Goal: Find specific page/section: Find specific page/section

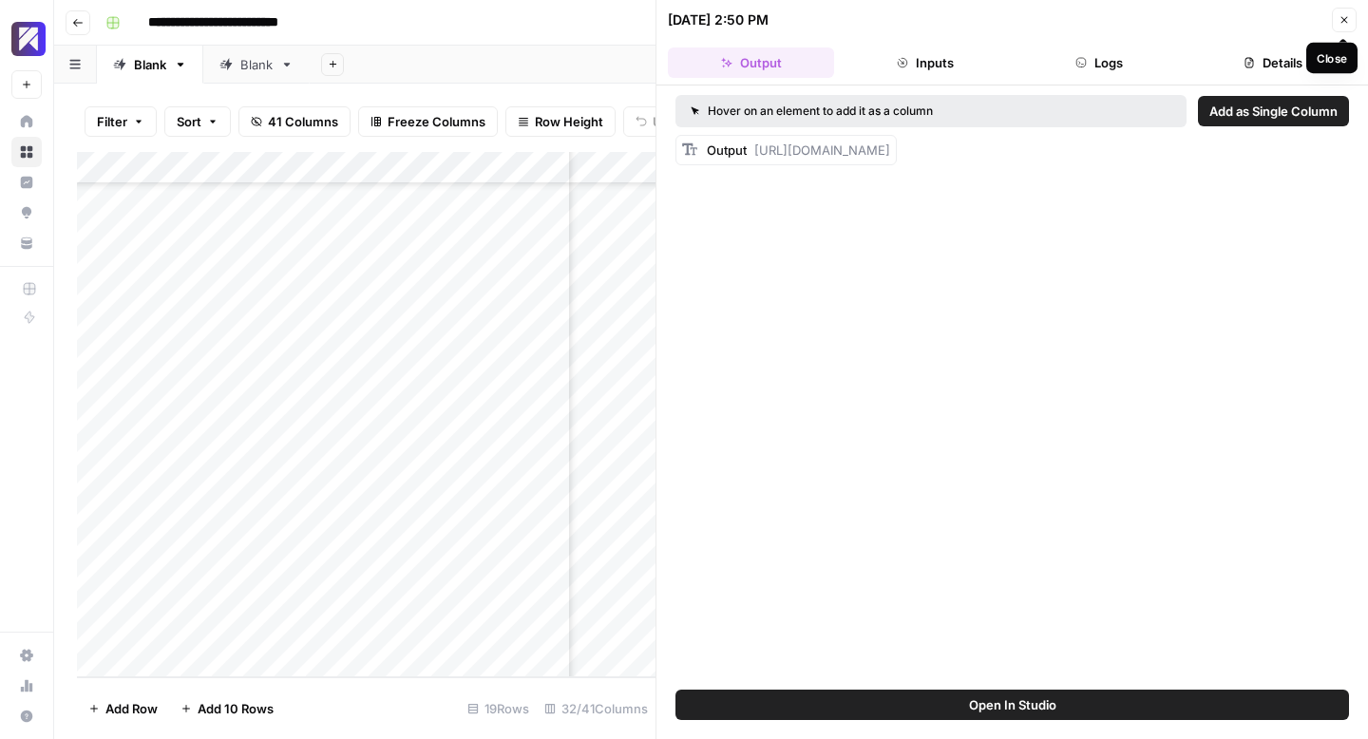
click at [1346, 21] on icon "button" at bounding box center [1343, 19] width 11 height 11
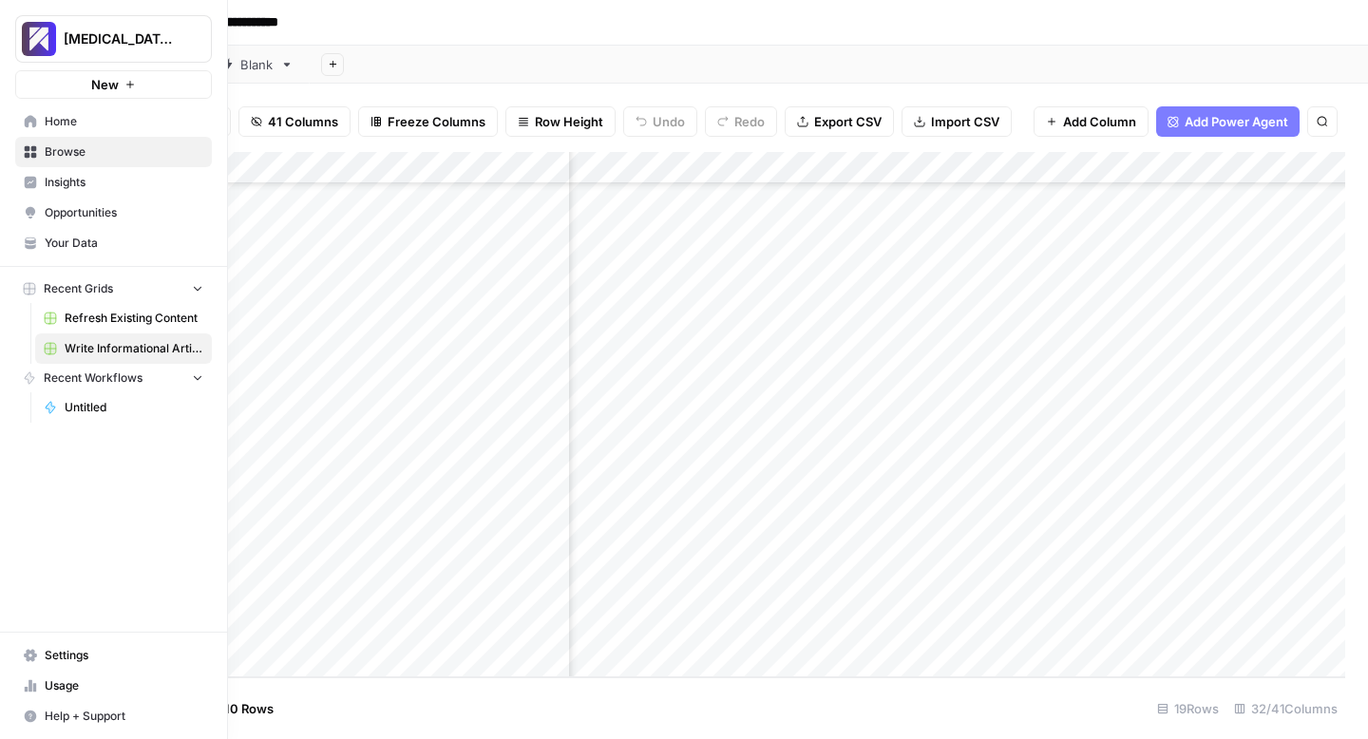
click at [66, 684] on span "Usage" at bounding box center [124, 685] width 159 height 17
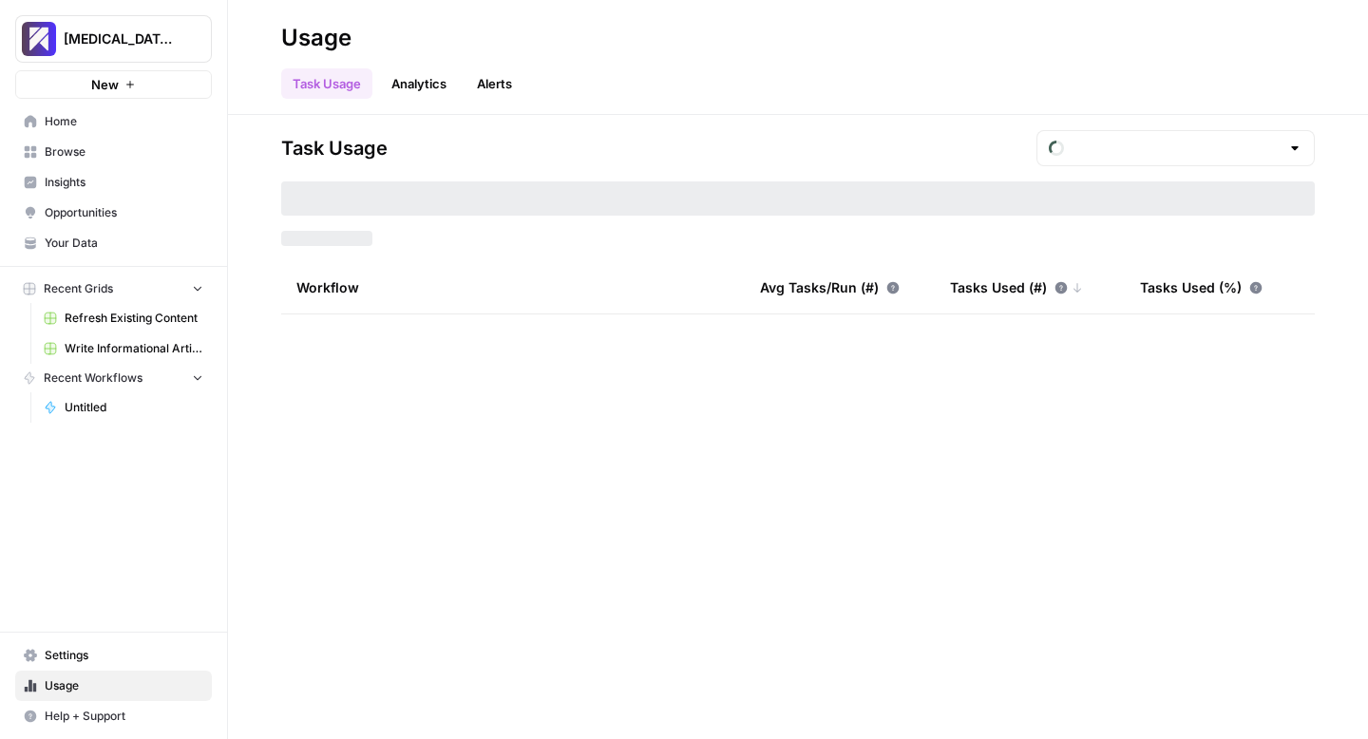
type input "September Included Tasks"
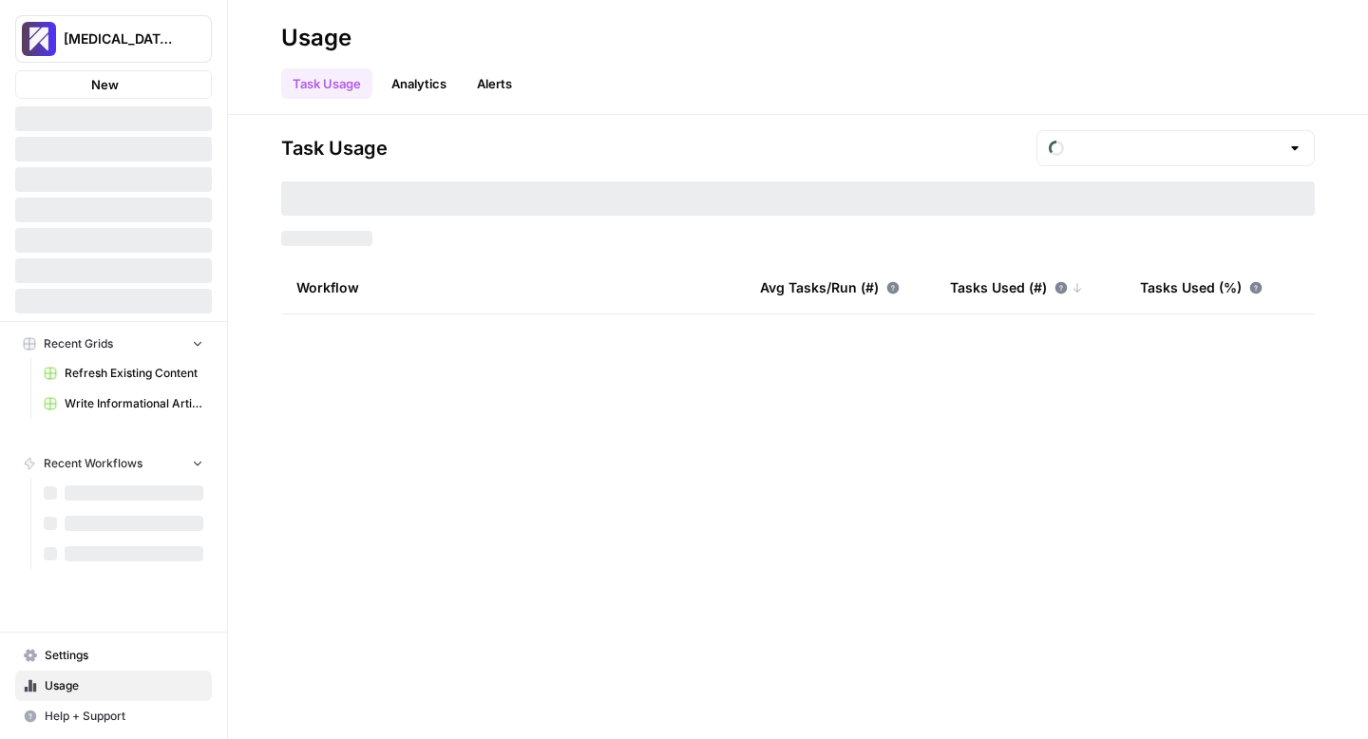
type input "September Included Tasks"
